Goal: Navigation & Orientation: Find specific page/section

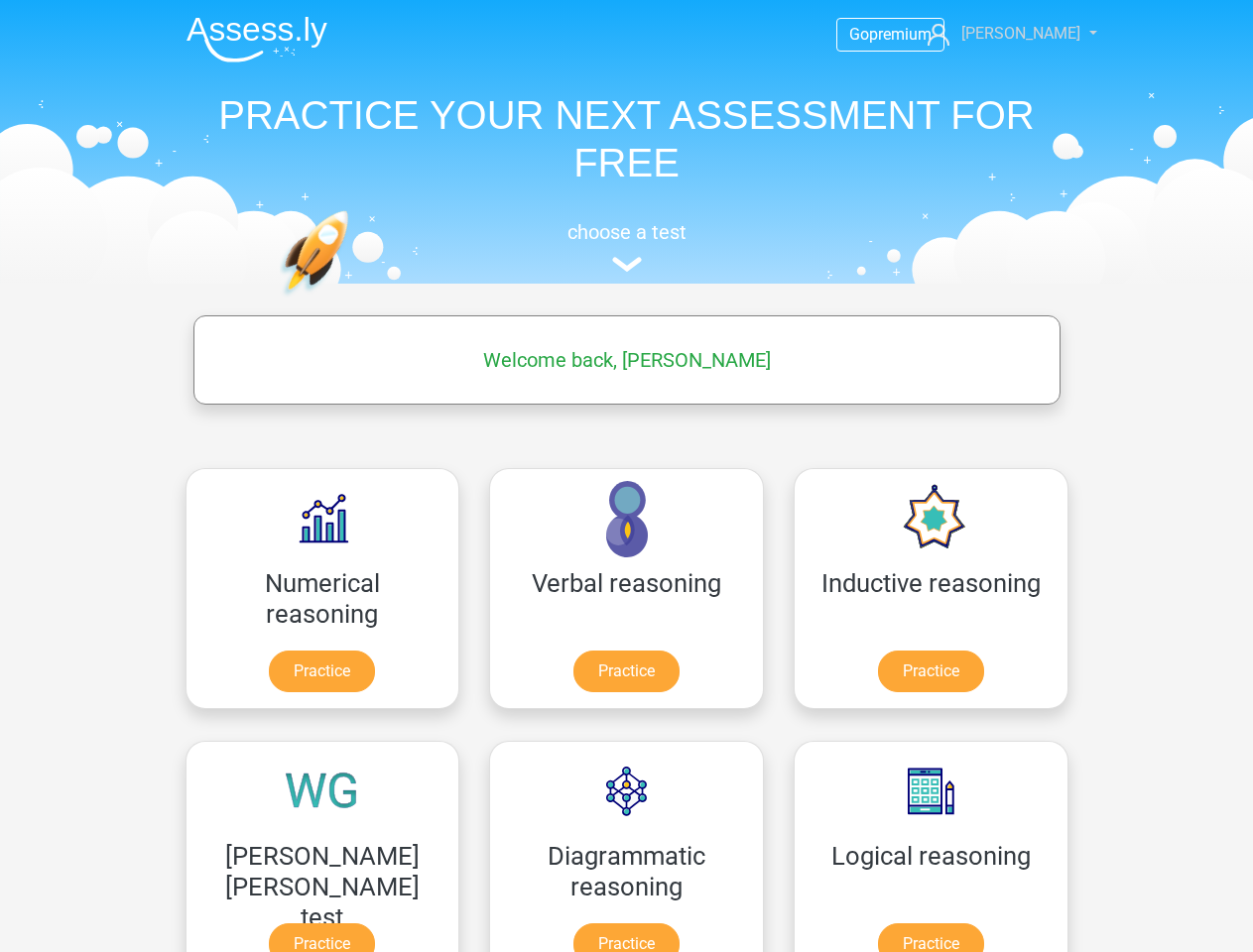
click at [1026, 34] on span "[PERSON_NAME]" at bounding box center [1020, 33] width 119 height 19
